Goal: Task Accomplishment & Management: Manage account settings

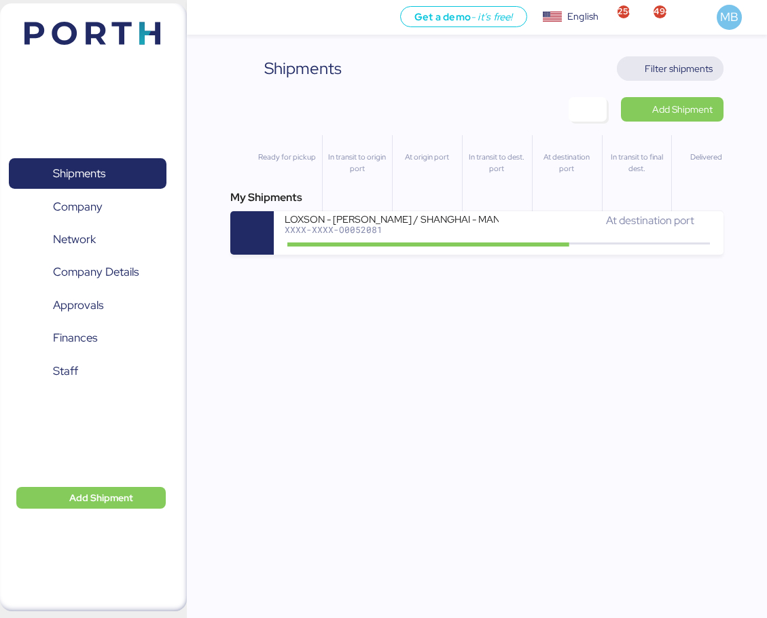
click at [695, 75] on span "Filter shipments" at bounding box center [679, 68] width 68 height 16
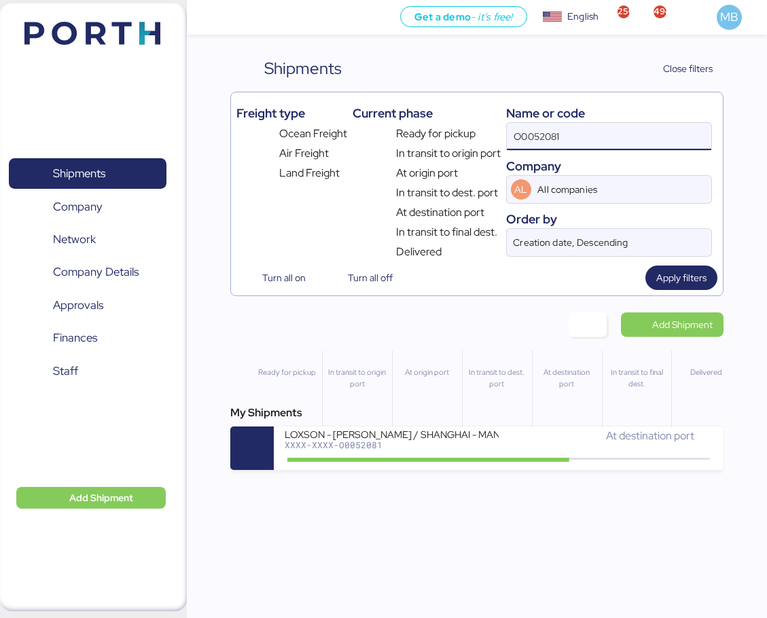
drag, startPoint x: 603, startPoint y: 138, endPoint x: 509, endPoint y: 137, distance: 93.8
click at [509, 137] on input "O0052081" at bounding box center [609, 136] width 205 height 27
type input "borgo"
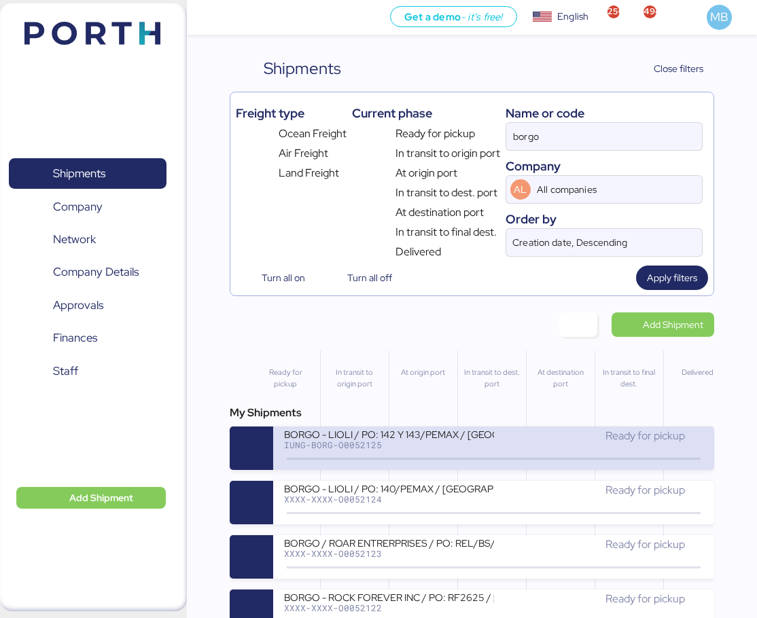
click at [533, 438] on div "Ready for pickup" at bounding box center [599, 436] width 210 height 16
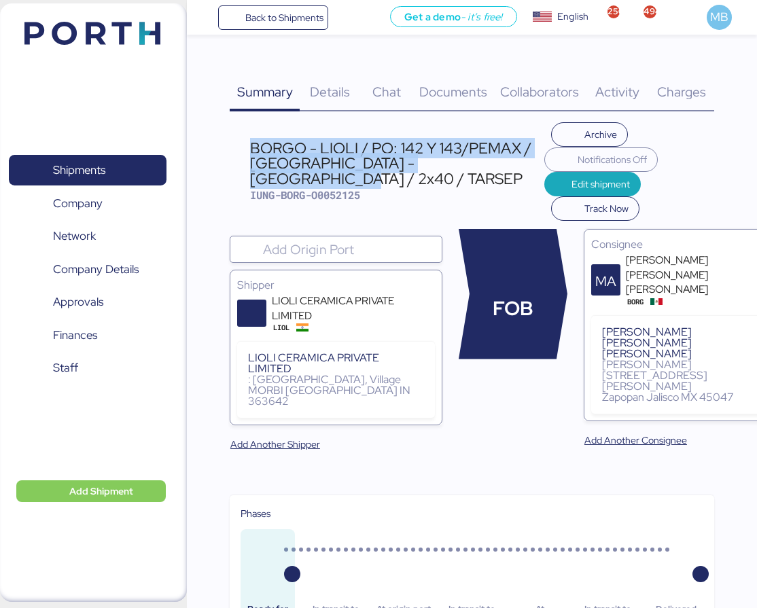
drag, startPoint x: 358, startPoint y: 178, endPoint x: 245, endPoint y: 149, distance: 117.0
click at [245, 149] on header "BORGO - LIOLI / PO: 142 Y 143/PEMAX / [GEOGRAPHIC_DATA] - [GEOGRAPHIC_DATA] / 2…" at bounding box center [472, 171] width 484 height 99
copy div "BORGO - LIOLI / PO: 142 Y 143/PEMAX / [GEOGRAPHIC_DATA] - [GEOGRAPHIC_DATA] / 2…"
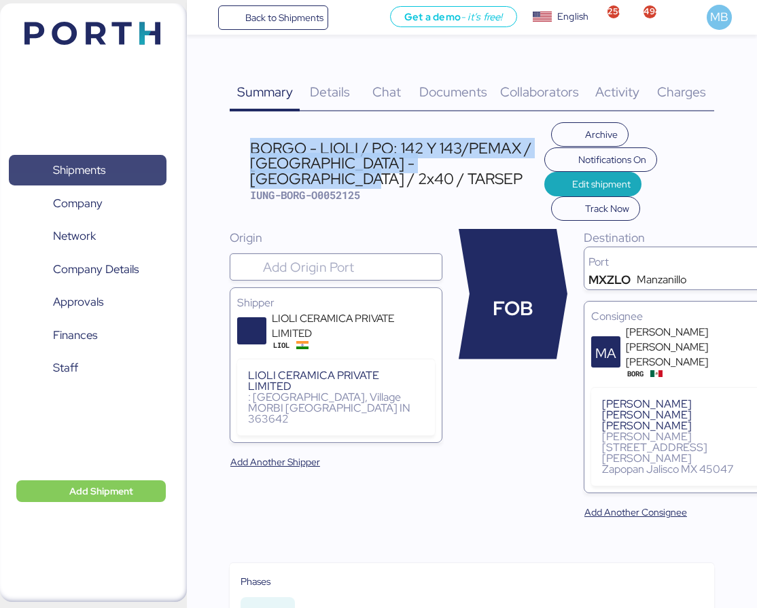
click at [99, 171] on span "Shipments" at bounding box center [79, 170] width 52 height 20
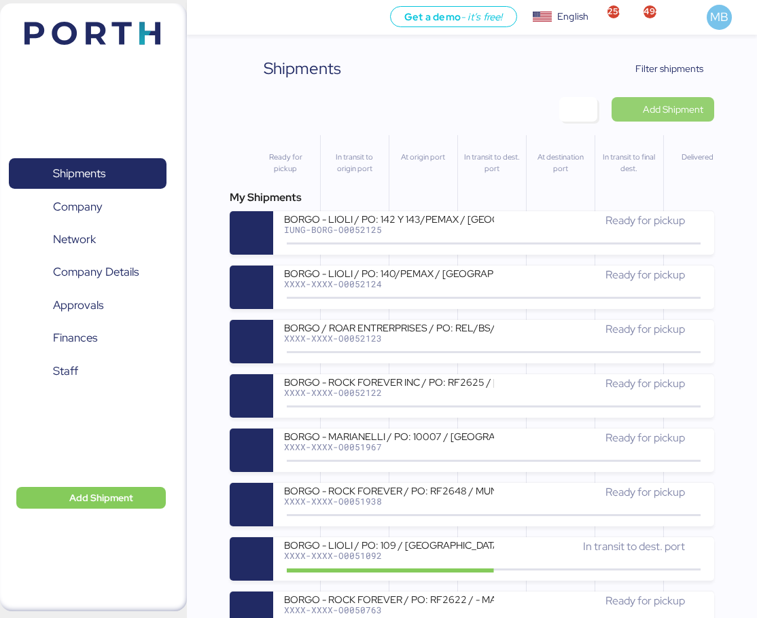
click at [697, 107] on span "Add Shipment" at bounding box center [673, 109] width 60 height 16
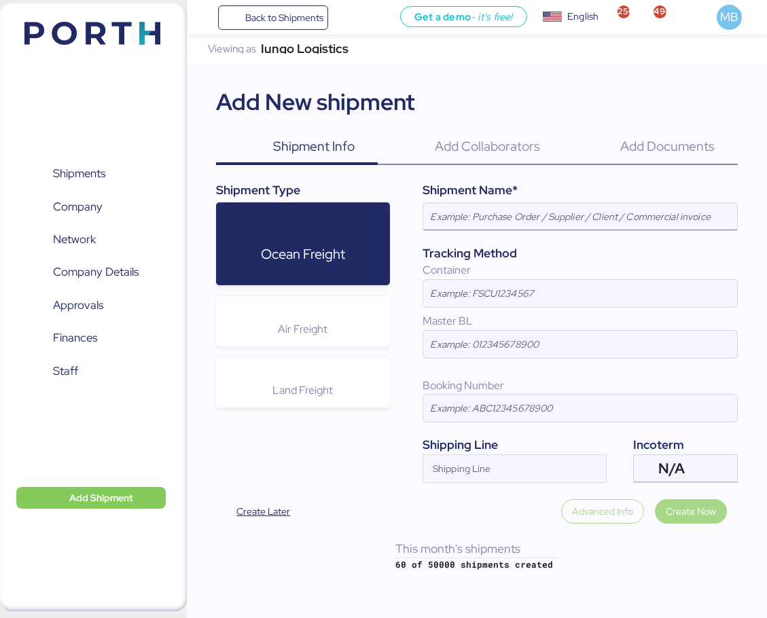
click at [551, 219] on input at bounding box center [580, 216] width 314 height 27
paste input "BORGO - LIOLI / PO: 142 Y 143/PEMAX / [GEOGRAPHIC_DATA] - [GEOGRAPHIC_DATA] / 2…"
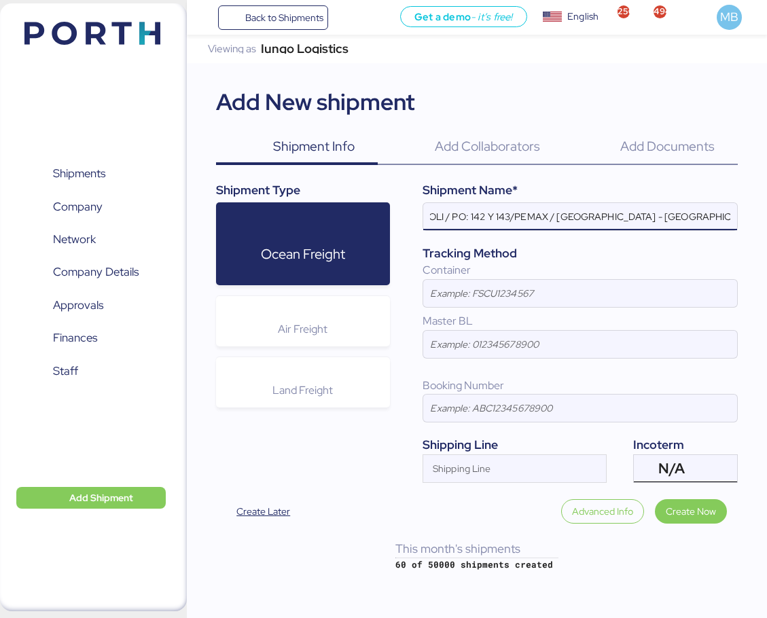
click at [704, 470] on div "N/A" at bounding box center [684, 468] width 52 height 27
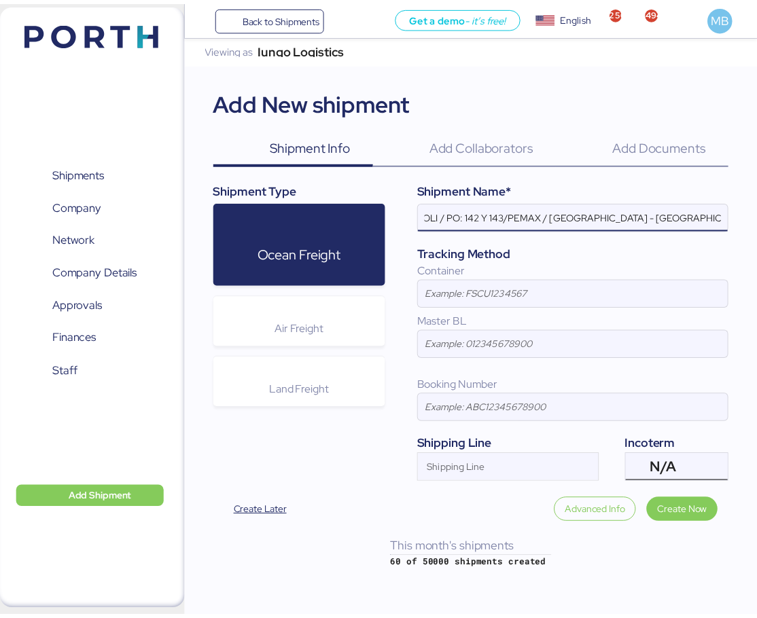
scroll to position [0, 0]
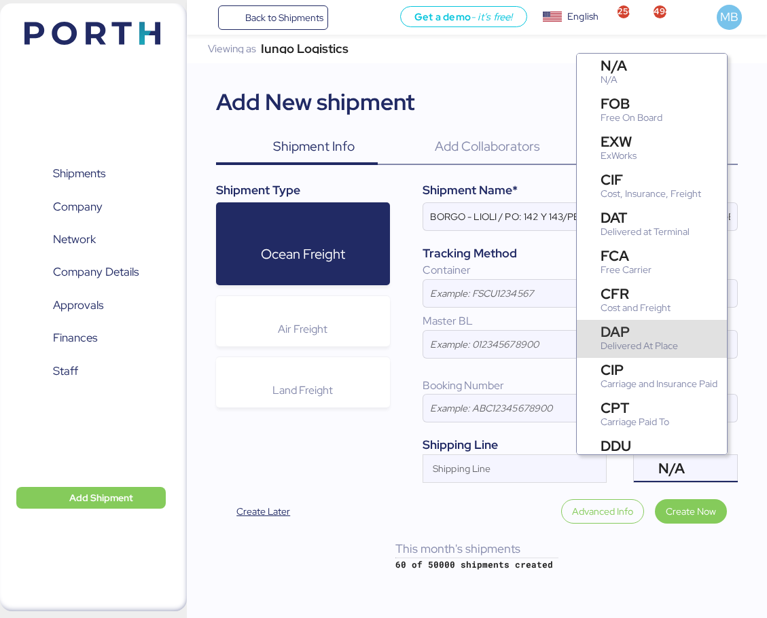
click at [680, 333] on div "DAP Delivered At Place" at bounding box center [642, 339] width 82 height 29
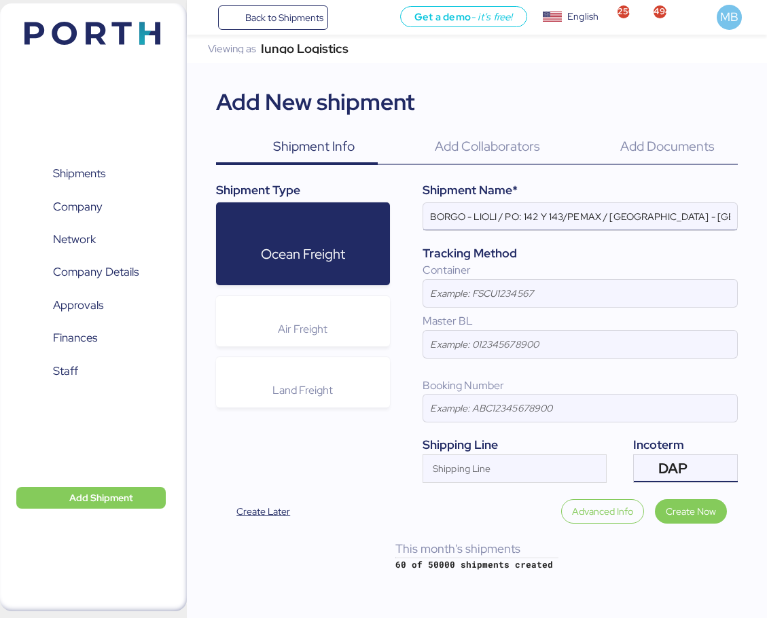
click at [559, 207] on input "BORGO - LIOLI / PO: 142 Y 143/PEMAX / [GEOGRAPHIC_DATA] - [GEOGRAPHIC_DATA] / 2…" at bounding box center [580, 216] width 314 height 27
click at [603, 210] on input "BORGO - LIOLI / PO: 142 Y 143/PEMAX / [GEOGRAPHIC_DATA] - [GEOGRAPHIC_DATA] / 2…" at bounding box center [580, 216] width 314 height 27
click at [661, 217] on input "BORGO - [GEOGRAPHIC_DATA] / PO: 146 / [GEOGRAPHIC_DATA] - [GEOGRAPHIC_DATA] / 2…" at bounding box center [580, 216] width 314 height 27
click at [732, 217] on input "BORGO - [GEOGRAPHIC_DATA] / PO: 146 / [GEOGRAPHIC_DATA] - [GEOGRAPHIC_DATA] / 1…" at bounding box center [580, 216] width 314 height 27
type input "BORGO - [GEOGRAPHIC_DATA] / PO: 146 / [GEOGRAPHIC_DATA] - [GEOGRAPHIC_DATA] / 1…"
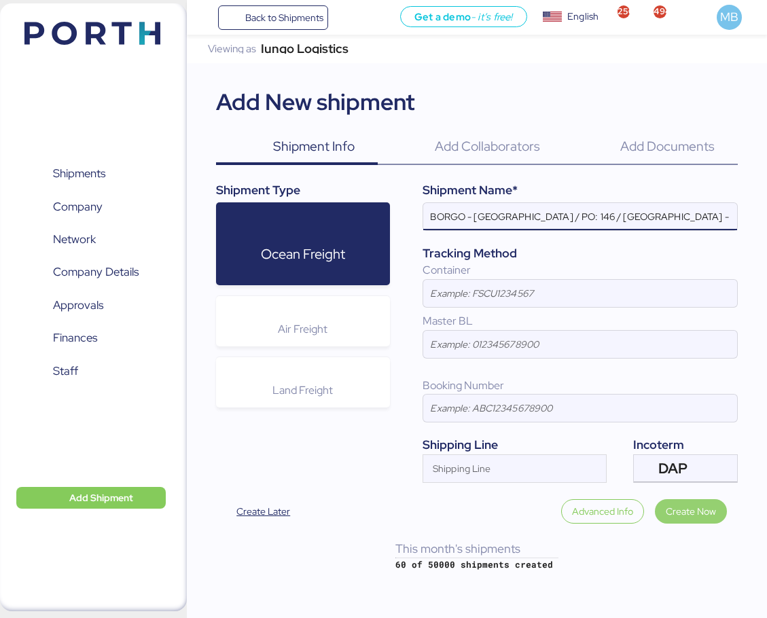
click at [707, 508] on span "Create Now" at bounding box center [691, 511] width 50 height 16
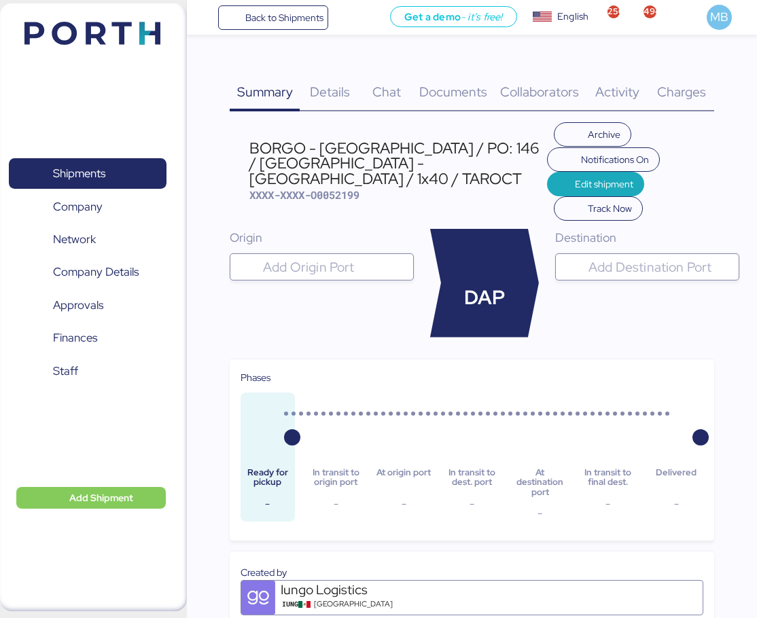
click at [616, 259] on input "search" at bounding box center [659, 267] width 147 height 16
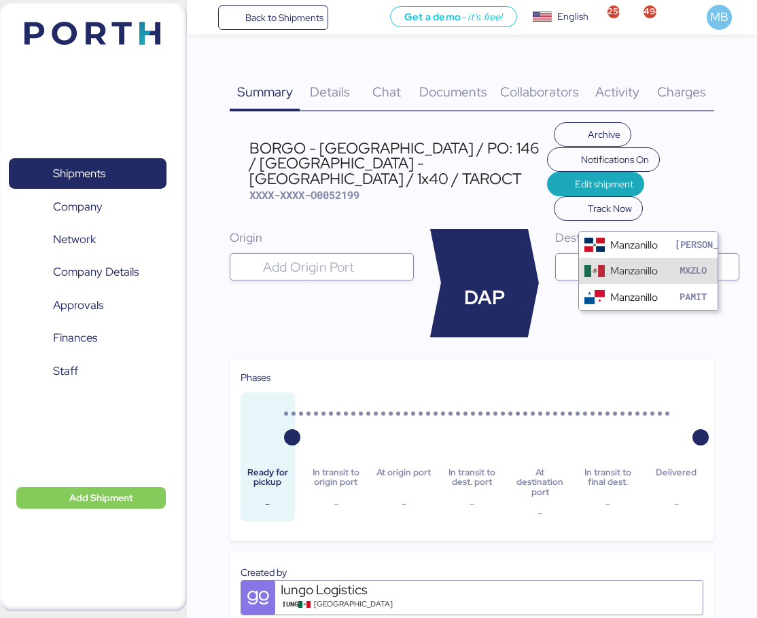
type input "manzanillo"
click at [647, 274] on div "Manzanillo" at bounding box center [634, 271] width 48 height 16
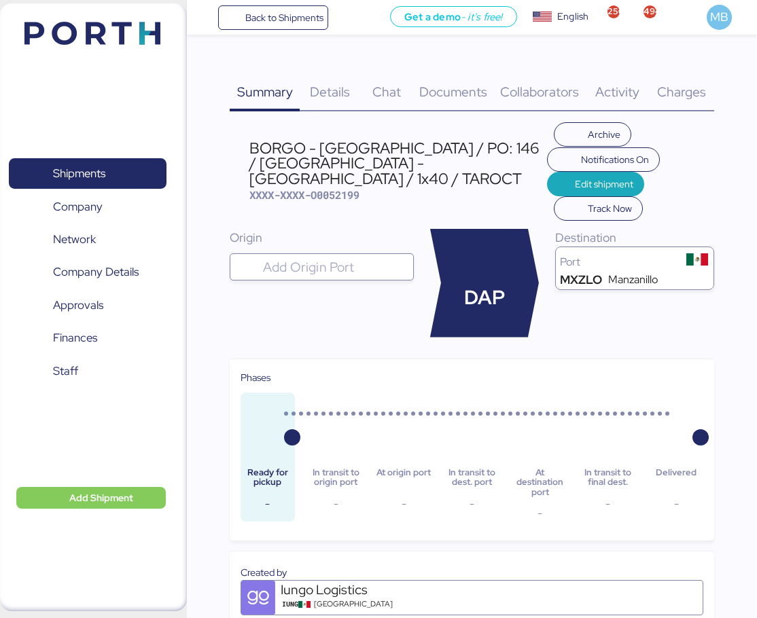
click at [331, 85] on span "Details" at bounding box center [330, 92] width 40 height 18
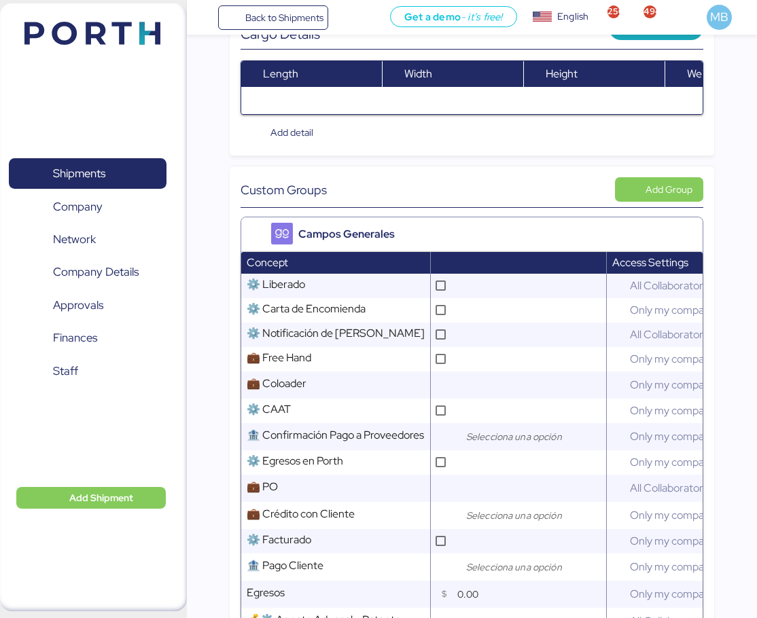
scroll to position [408, 0]
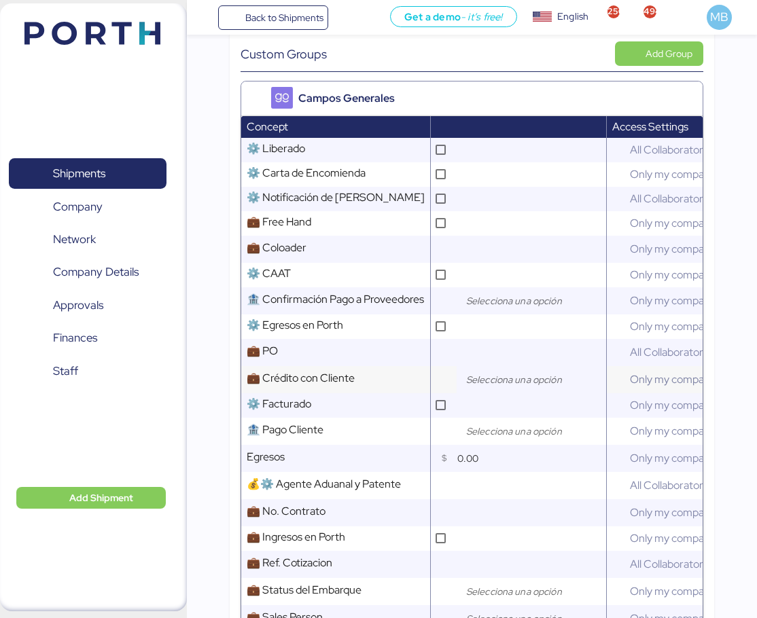
click at [489, 377] on input "search" at bounding box center [534, 380] width 143 height 16
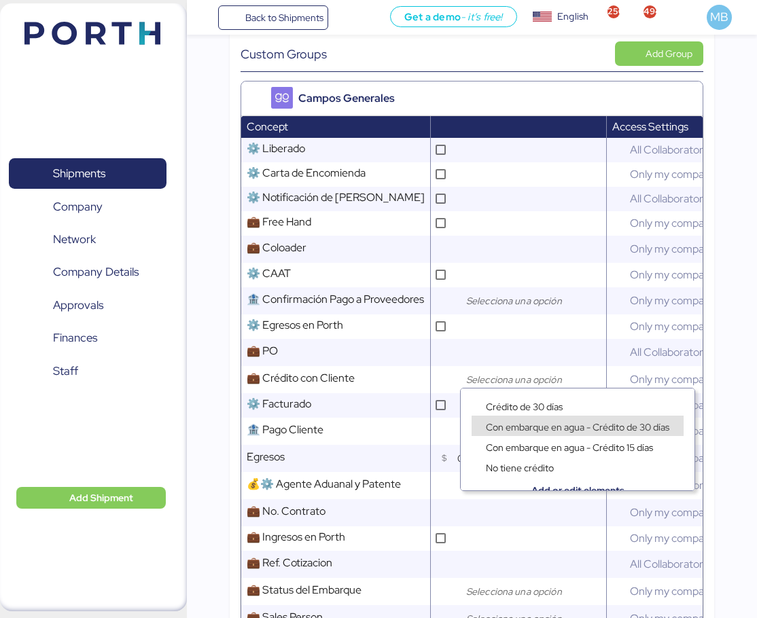
click at [572, 428] on span "Con embarque en agua - Crédito de 30 días" at bounding box center [577, 427] width 183 height 12
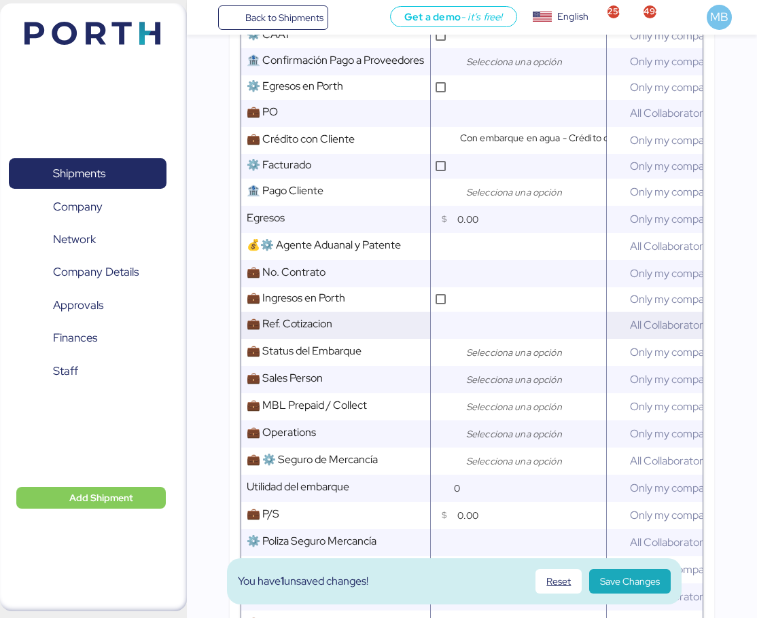
scroll to position [679, 0]
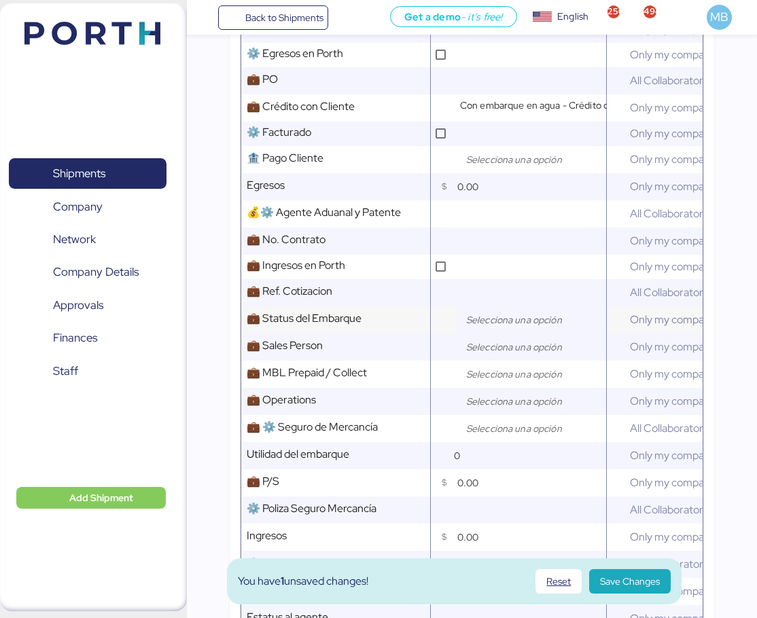
click at [516, 312] on input "search" at bounding box center [534, 320] width 143 height 16
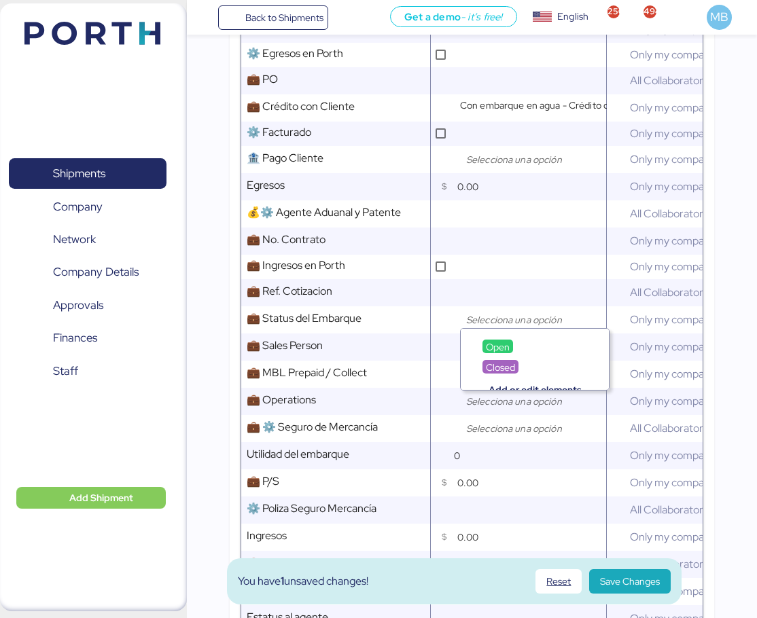
click at [491, 343] on span "Open" at bounding box center [498, 347] width 24 height 12
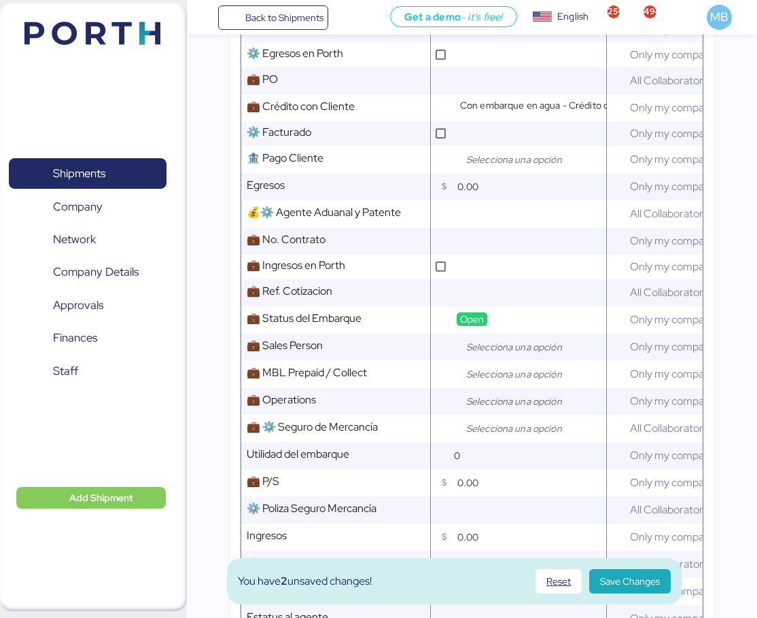
click at [499, 339] on input "search" at bounding box center [534, 347] width 143 height 16
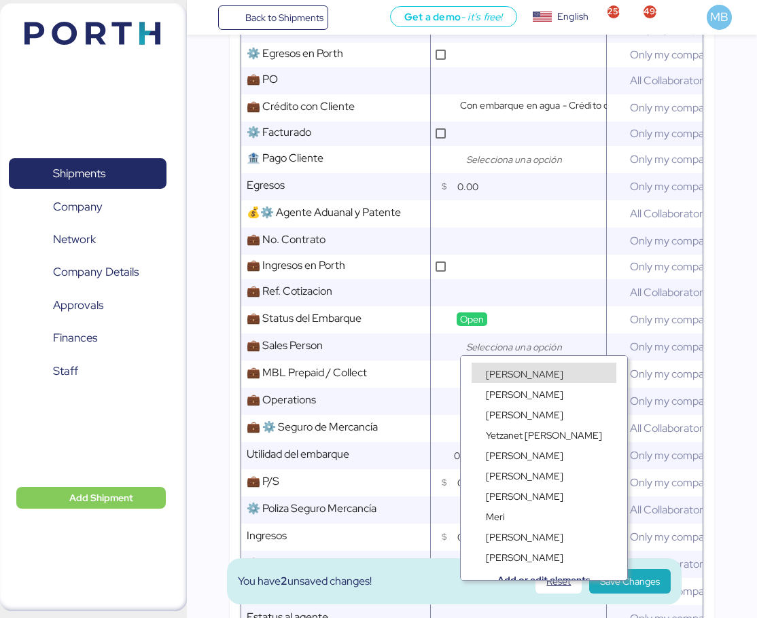
click at [499, 369] on span "[PERSON_NAME]" at bounding box center [524, 374] width 77 height 12
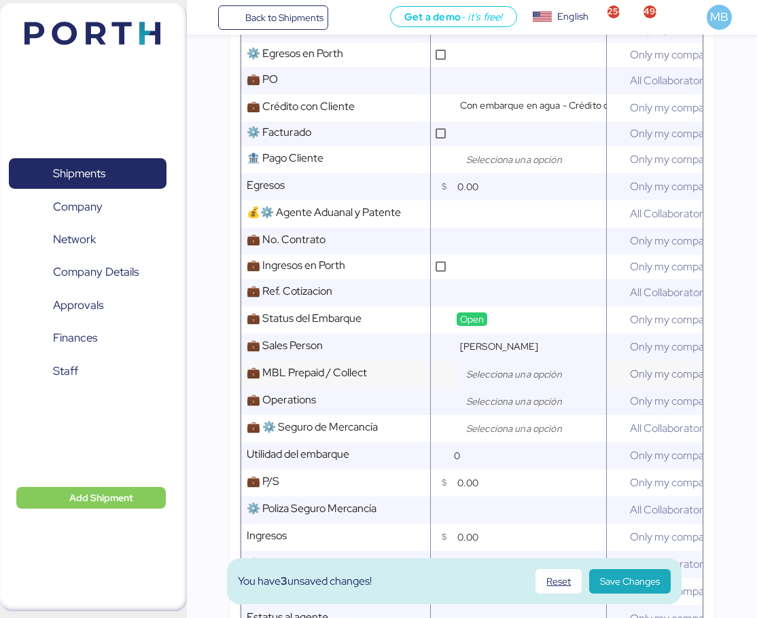
click at [493, 366] on input "search" at bounding box center [534, 374] width 143 height 16
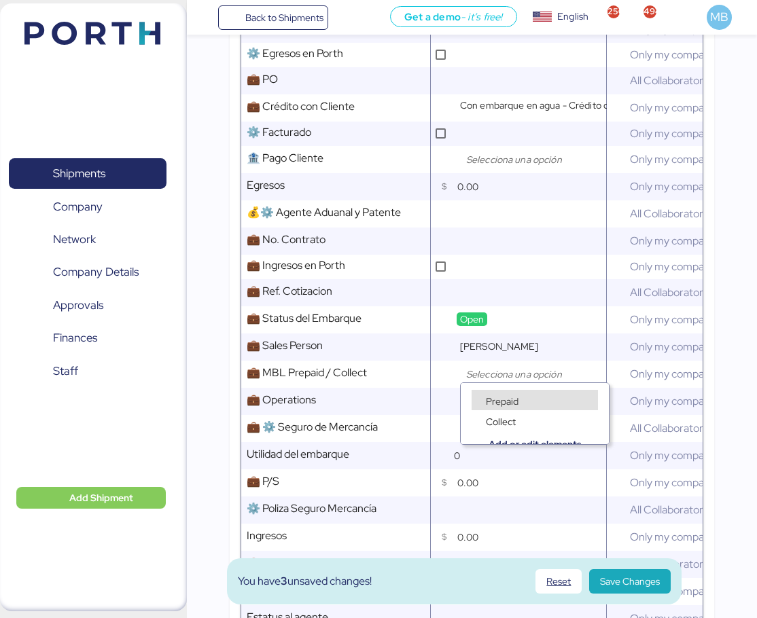
click at [500, 399] on span "Prepaid" at bounding box center [502, 401] width 33 height 12
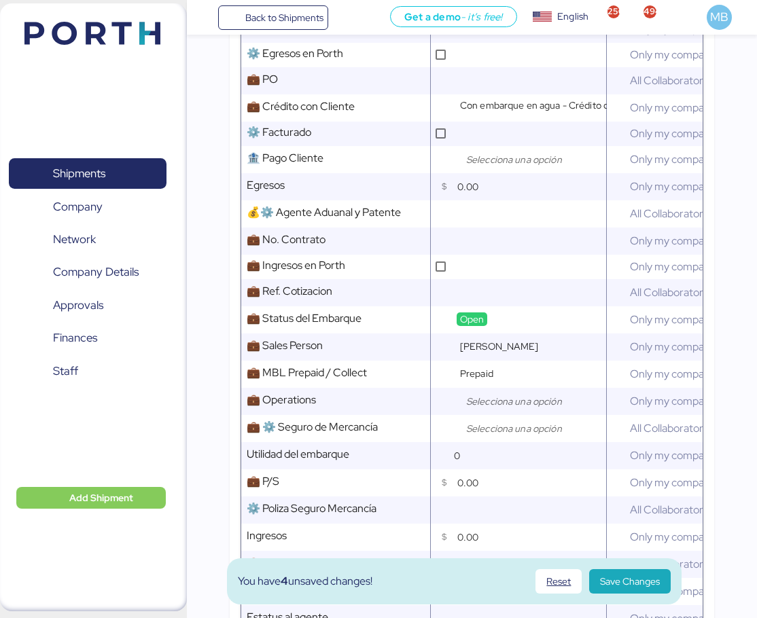
click at [487, 404] on input "search" at bounding box center [534, 401] width 143 height 16
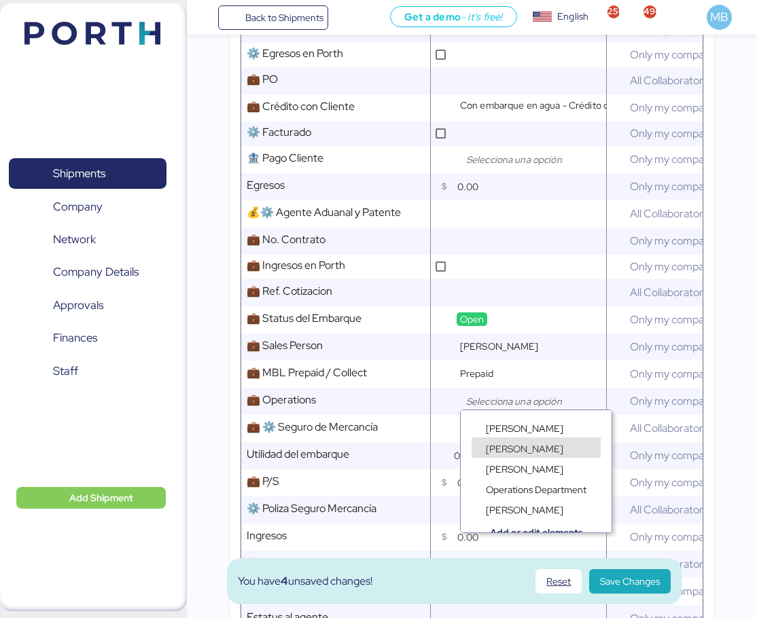
click at [508, 448] on span "[PERSON_NAME]" at bounding box center [524, 449] width 77 height 12
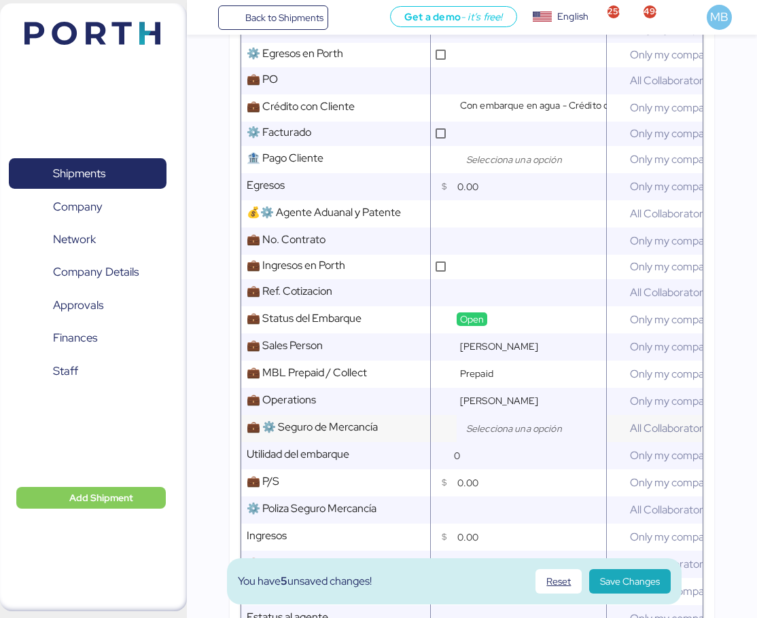
click at [499, 426] on input "search" at bounding box center [534, 429] width 143 height 16
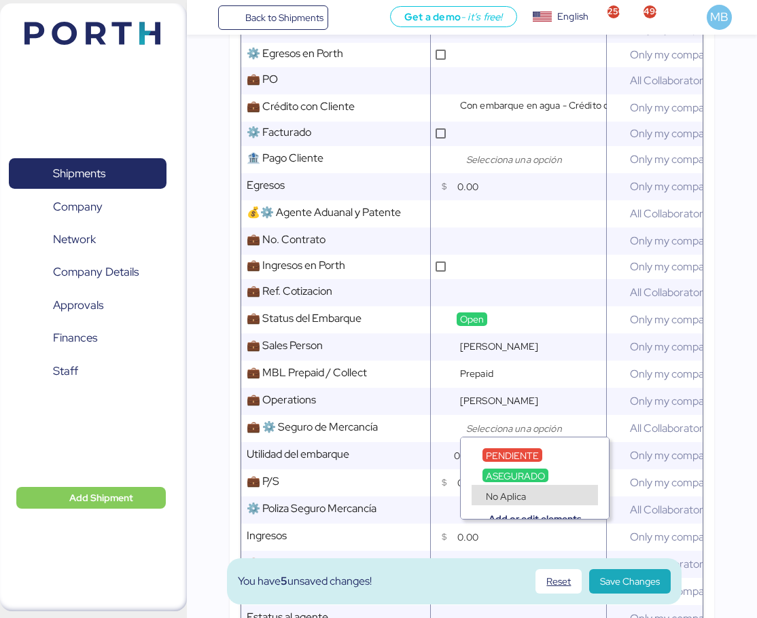
click at [507, 495] on span "No Aplica" at bounding box center [506, 497] width 40 height 12
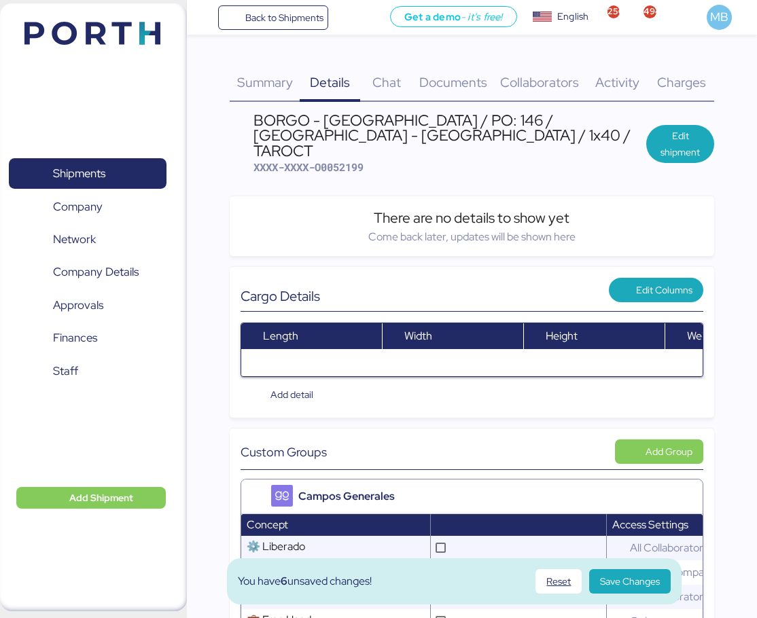
scroll to position [0, 0]
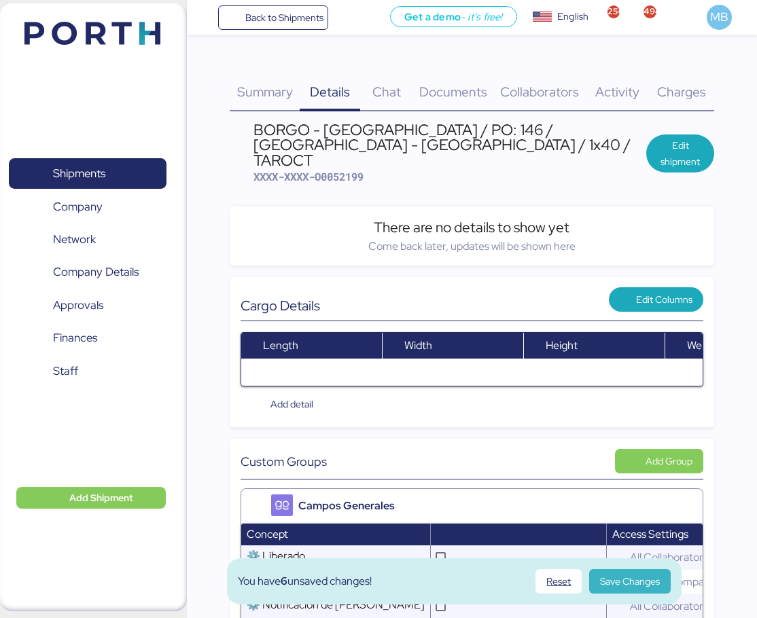
click at [620, 580] on span "Save Changes" at bounding box center [630, 581] width 60 height 16
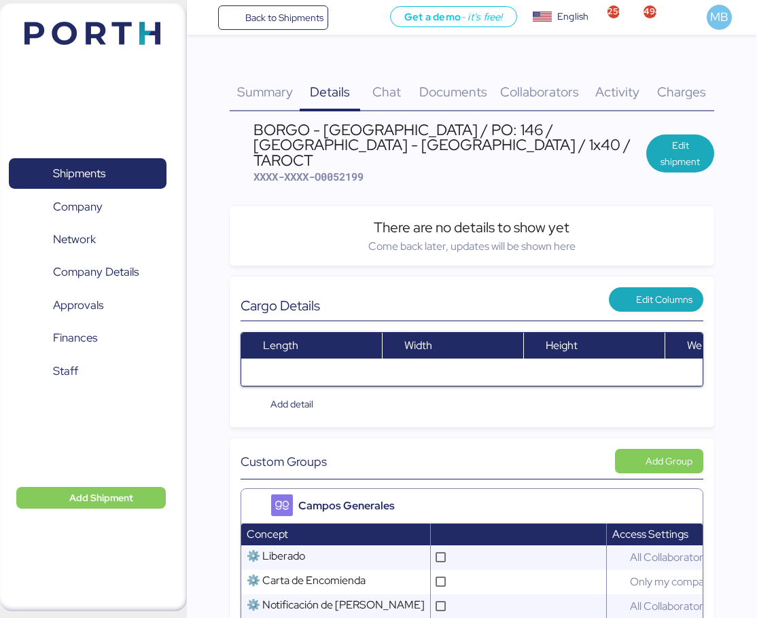
click at [462, 97] on span "Documents" at bounding box center [453, 92] width 68 height 18
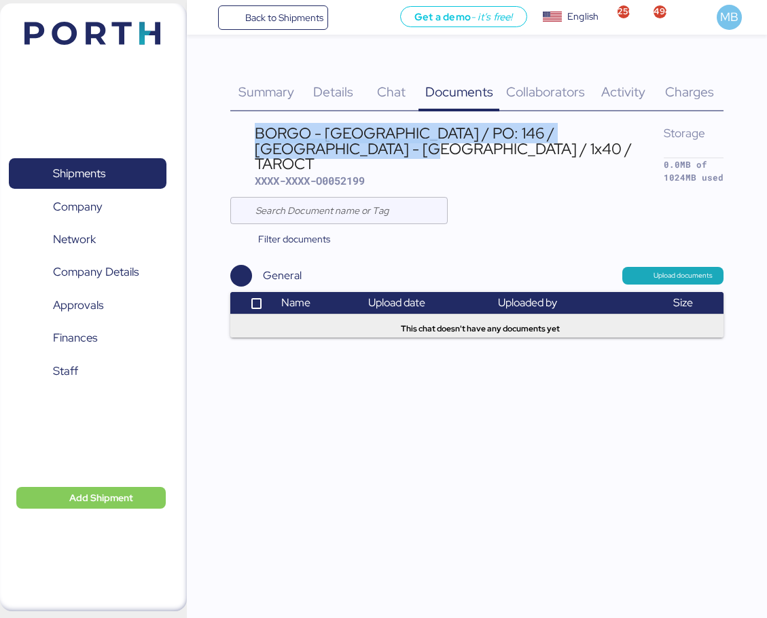
drag, startPoint x: 377, startPoint y: 148, endPoint x: 264, endPoint y: 132, distance: 114.6
click at [264, 132] on div "BORGO - [GEOGRAPHIC_DATA] / PO: 146 / [GEOGRAPHIC_DATA] - [GEOGRAPHIC_DATA] / 1…" at bounding box center [459, 149] width 409 height 46
copy div "BORGO - [GEOGRAPHIC_DATA] / PO: 146 / [GEOGRAPHIC_DATA] - [GEOGRAPHIC_DATA] / 1…"
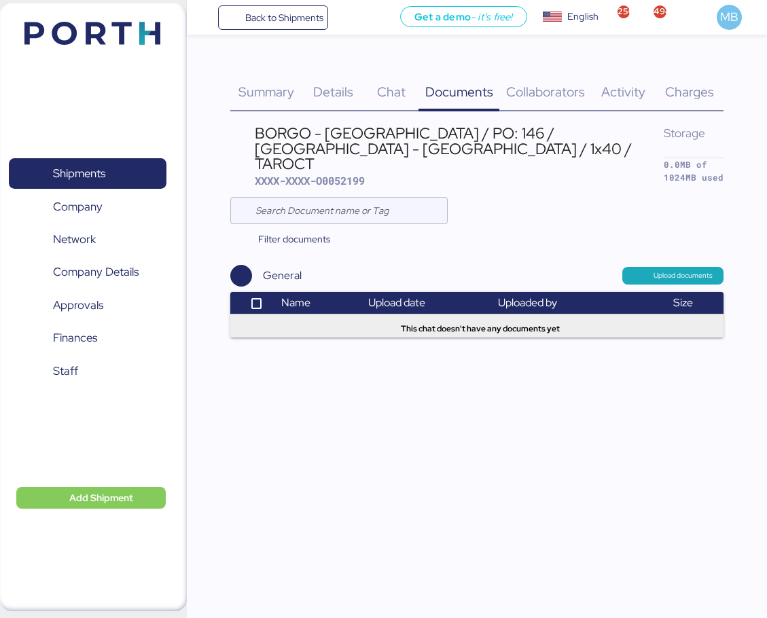
click at [360, 174] on span "XXXX-XXXX-O0052199" at bounding box center [310, 181] width 110 height 14
copy span "O0052199"
click at [336, 81] on div "Details 0" at bounding box center [333, 83] width 62 height 55
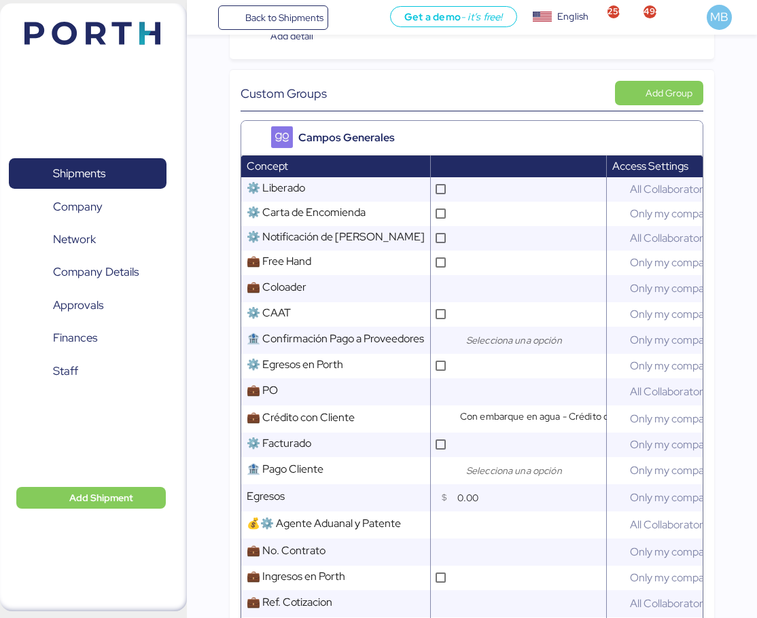
scroll to position [815, 0]
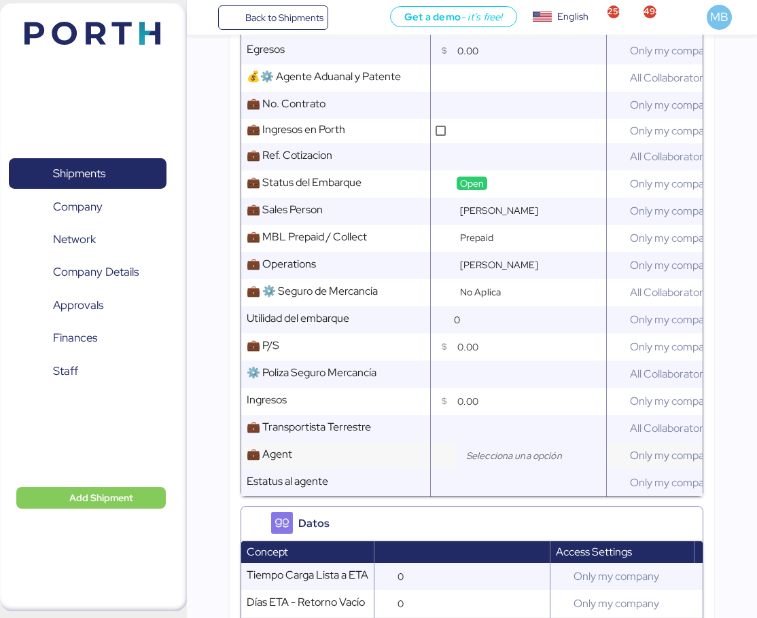
click at [470, 448] on input "search" at bounding box center [534, 456] width 143 height 16
type input "lyf"
click at [499, 476] on div "Lyft" at bounding box center [493, 483] width 23 height 14
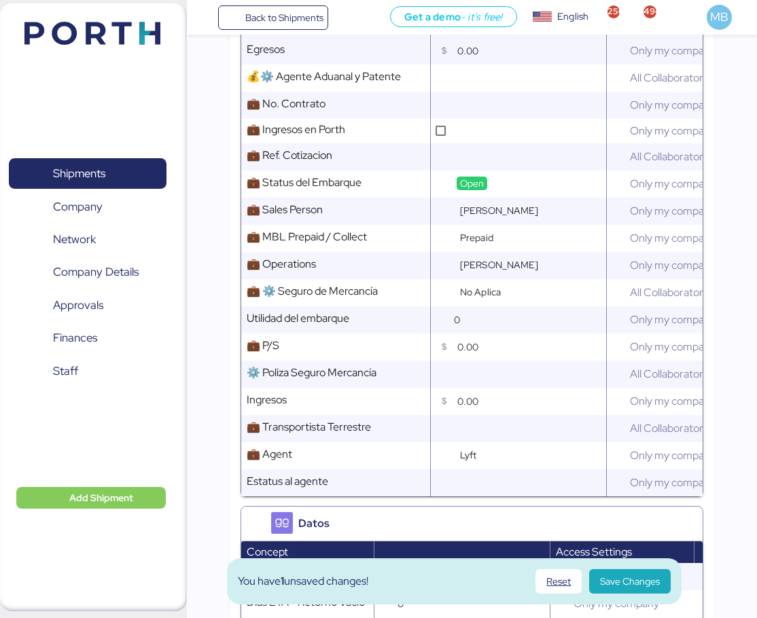
scroll to position [7, 0]
click at [479, 334] on input "0.00" at bounding box center [531, 347] width 149 height 27
type input "80.00"
click at [629, 580] on span "Save Changes" at bounding box center [630, 581] width 60 height 16
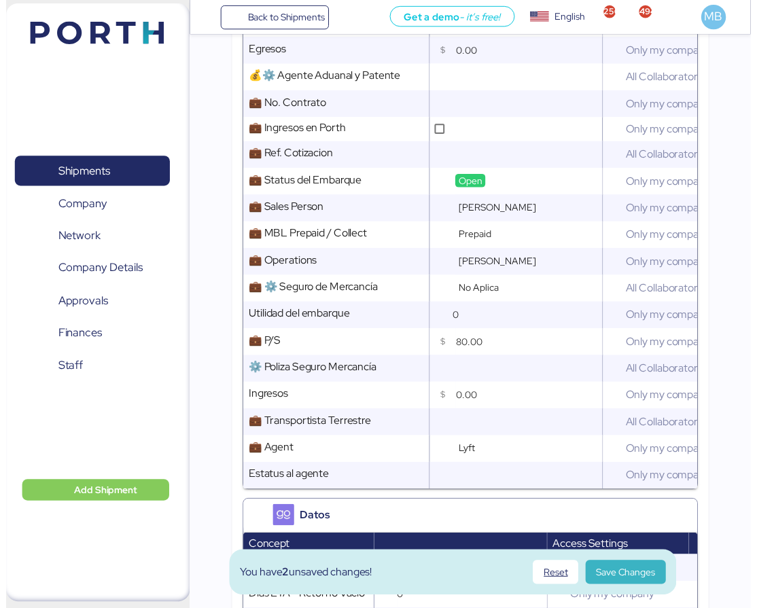
scroll to position [0, 0]
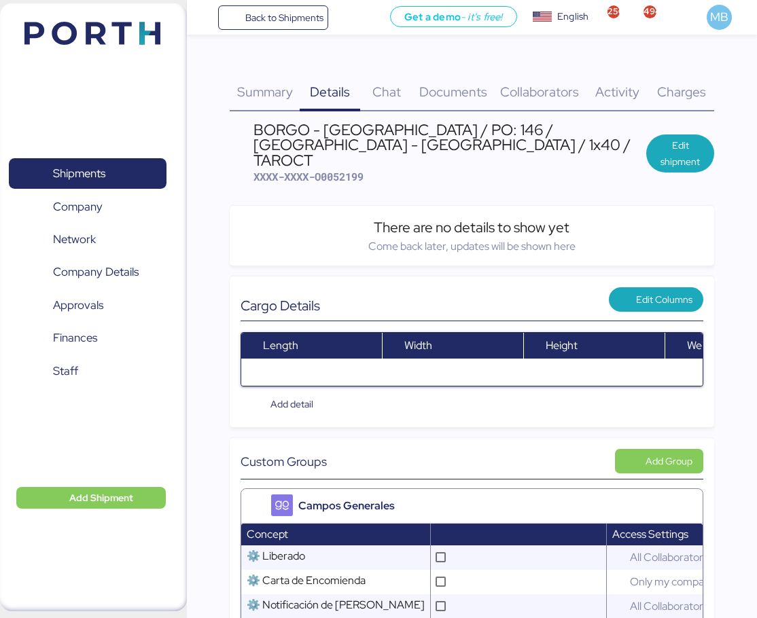
click at [362, 170] on span "XXXX-XXXX-O0052199" at bounding box center [308, 177] width 110 height 14
copy span "O0052199"
click at [249, 20] on span "Back to Shipments" at bounding box center [284, 18] width 78 height 16
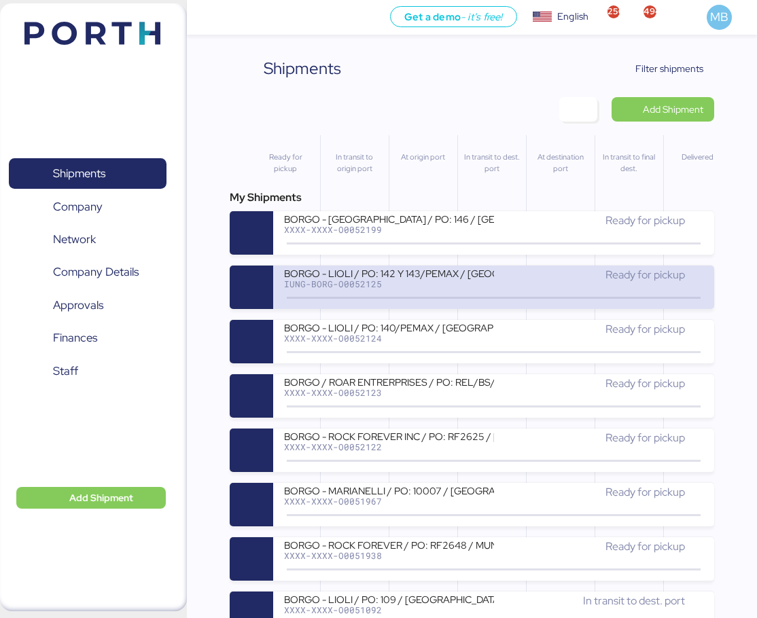
click at [411, 275] on div "BORGO - LIOLI / PO: 142 Y 143/PEMAX / [GEOGRAPHIC_DATA] - [GEOGRAPHIC_DATA] / 2…" at bounding box center [389, 273] width 210 height 12
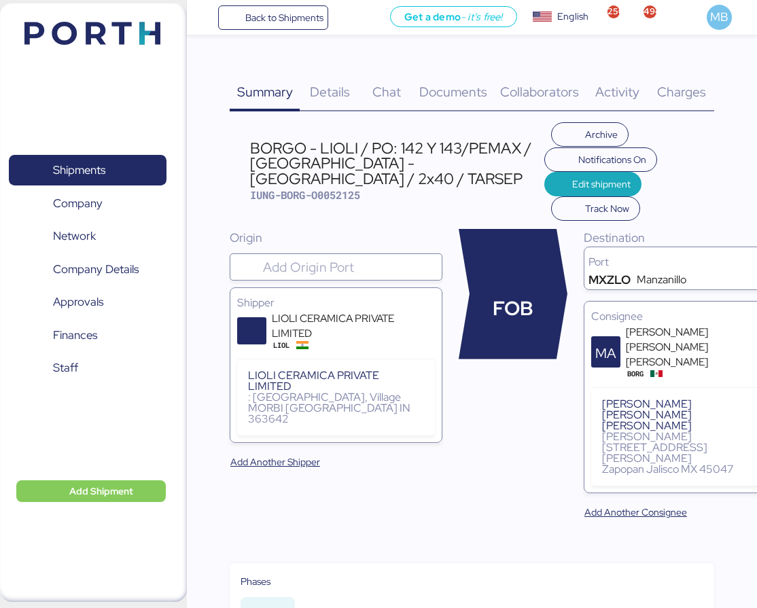
click at [346, 195] on span "IUNG-BORG-O0052125" at bounding box center [305, 195] width 110 height 14
